Goal: Find specific page/section

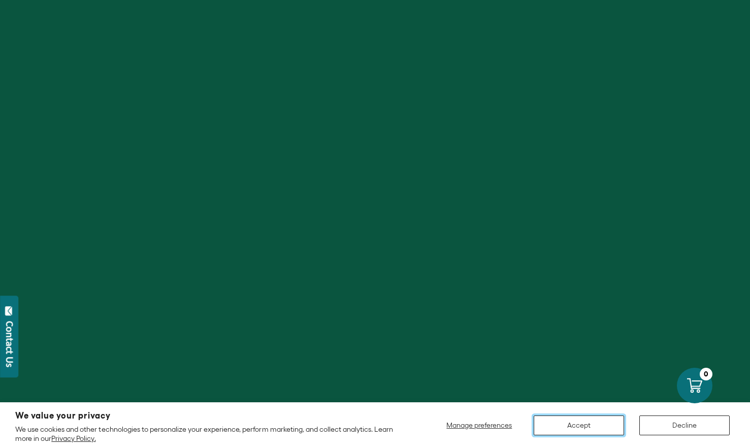
click at [581, 425] on button "Accept" at bounding box center [579, 425] width 90 height 20
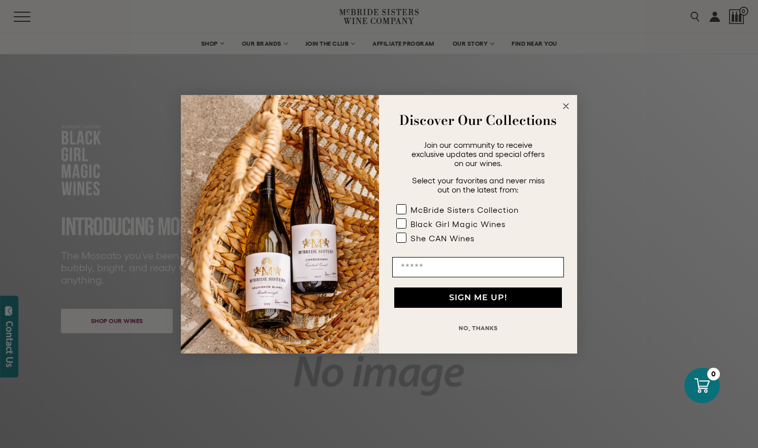
click at [566, 112] on circle "Close dialog" at bounding box center [566, 106] width 12 height 12
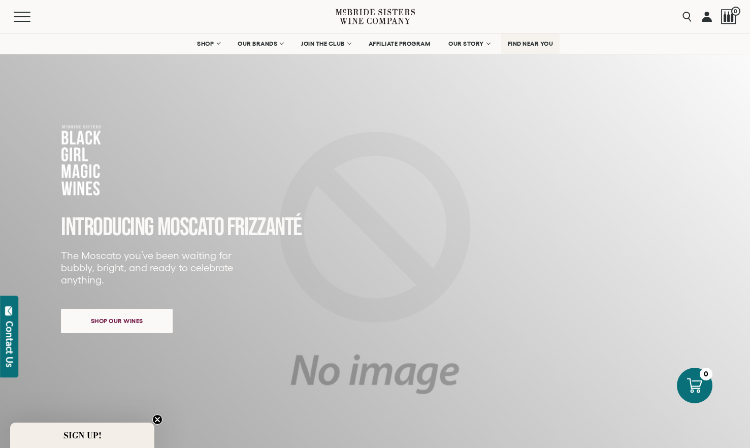
click at [529, 45] on span "FIND NEAR YOU" at bounding box center [531, 43] width 46 height 7
